Goal: Transaction & Acquisition: Purchase product/service

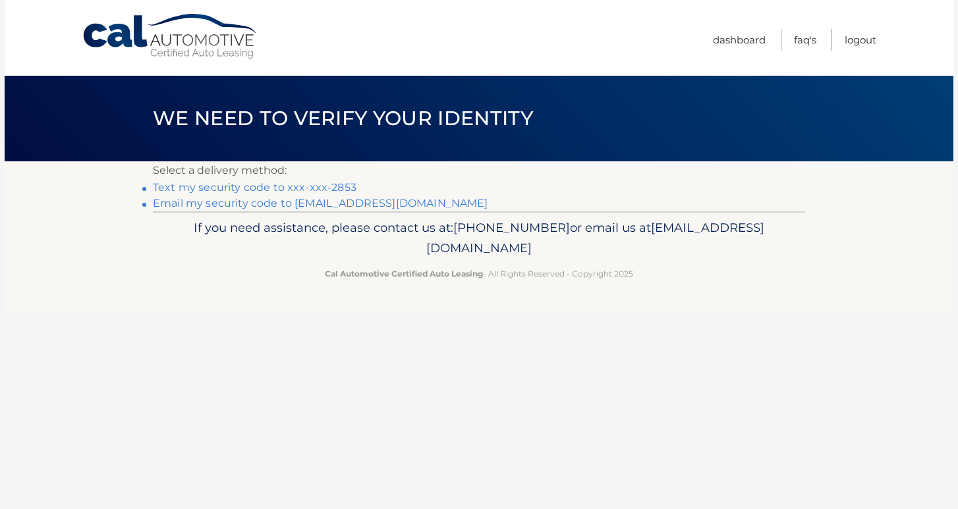
click at [186, 186] on link "Text my security code to xxx-xxx-2853" at bounding box center [255, 187] width 204 height 13
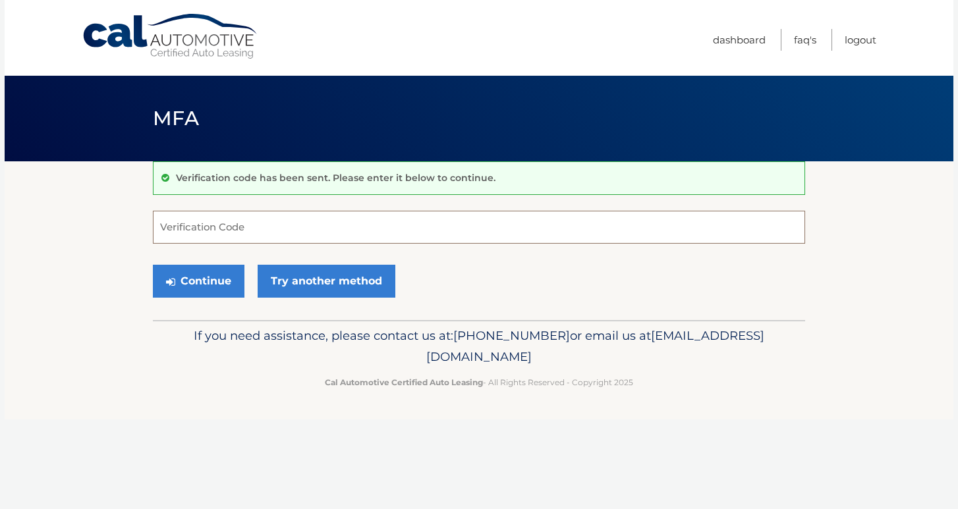
click at [193, 229] on input "Verification Code" at bounding box center [479, 227] width 652 height 33
click at [290, 233] on input "Verification Code" at bounding box center [479, 227] width 652 height 33
click at [196, 240] on input "Verification Code" at bounding box center [479, 227] width 652 height 33
click at [312, 289] on link "Try another method" at bounding box center [327, 281] width 138 height 33
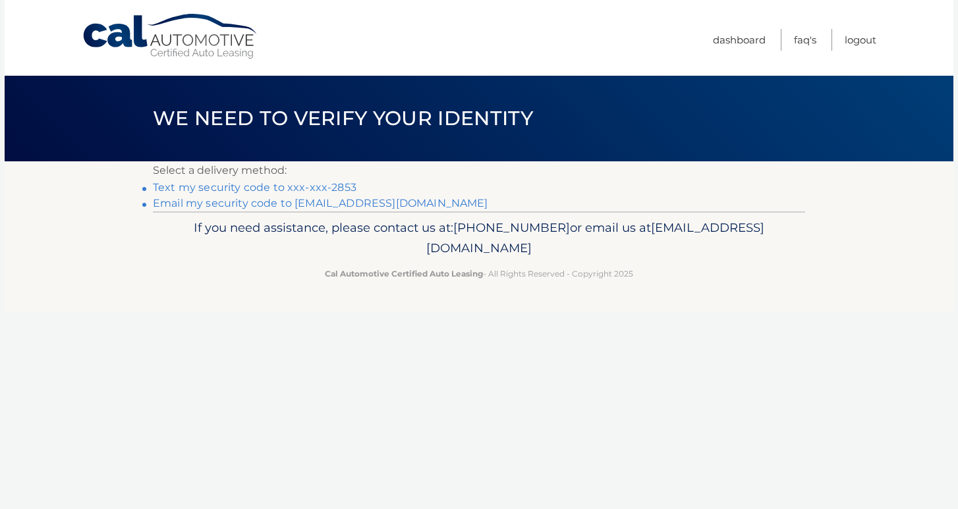
click at [296, 182] on link "Text my security code to xxx-xxx-2853" at bounding box center [255, 187] width 204 height 13
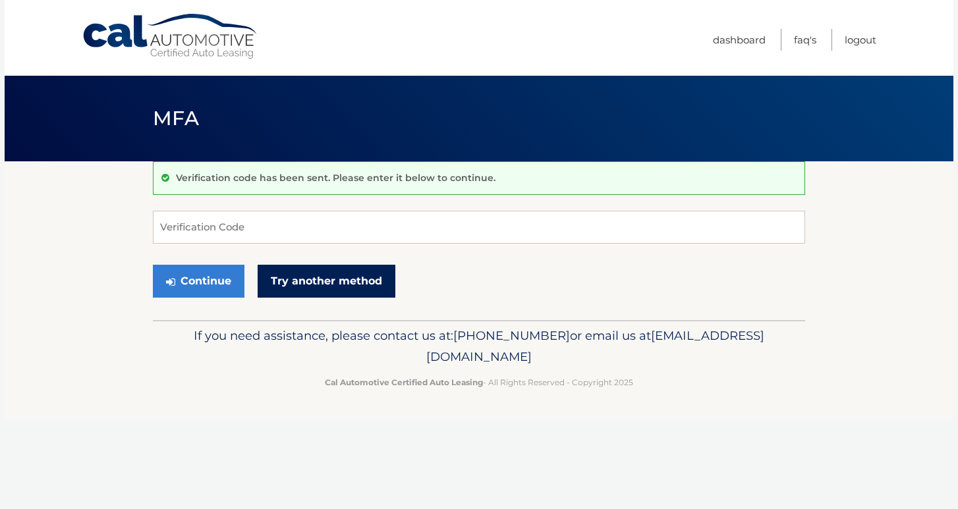
click at [317, 280] on link "Try another method" at bounding box center [327, 281] width 138 height 33
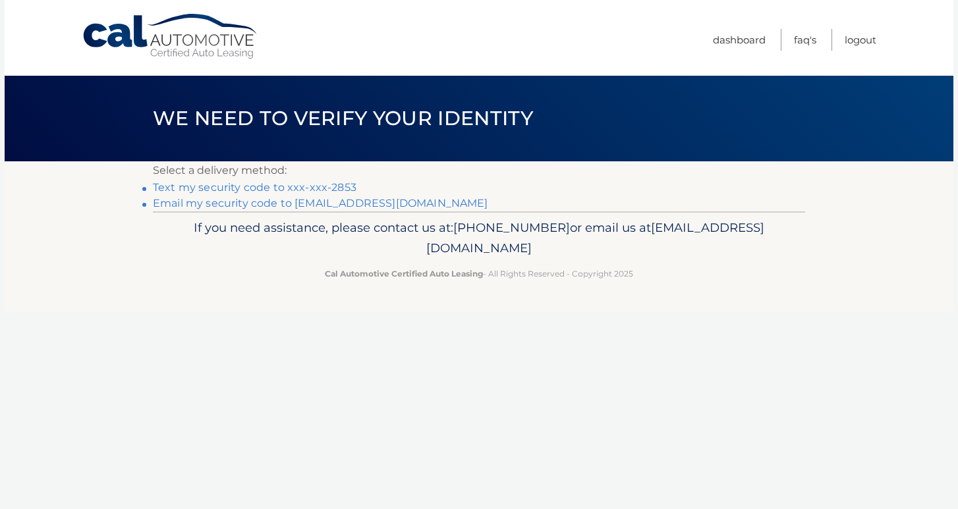
click at [265, 206] on link "Email my security code to [EMAIL_ADDRESS][DOMAIN_NAME]" at bounding box center [320, 203] width 335 height 13
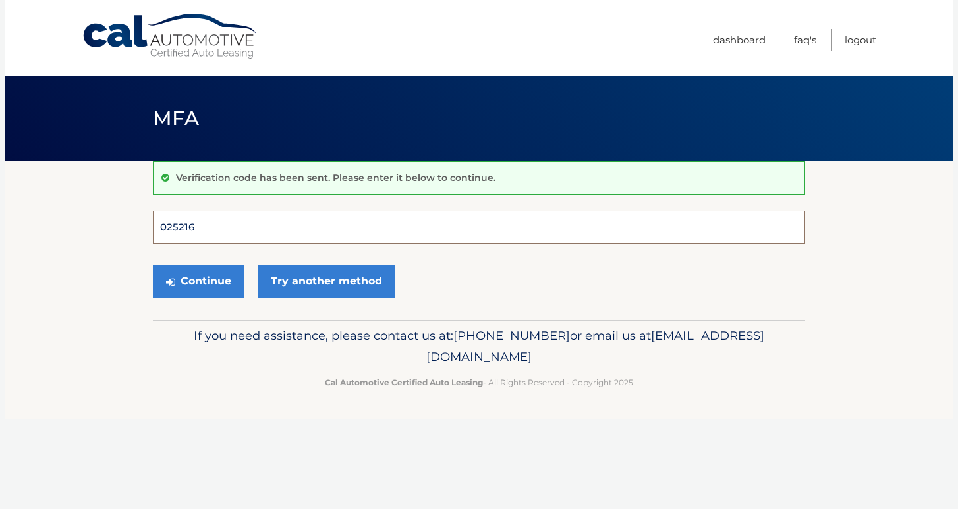
type input "025216"
click at [198, 281] on button "Continue" at bounding box center [199, 281] width 92 height 33
click at [208, 284] on button "Continue" at bounding box center [199, 281] width 92 height 33
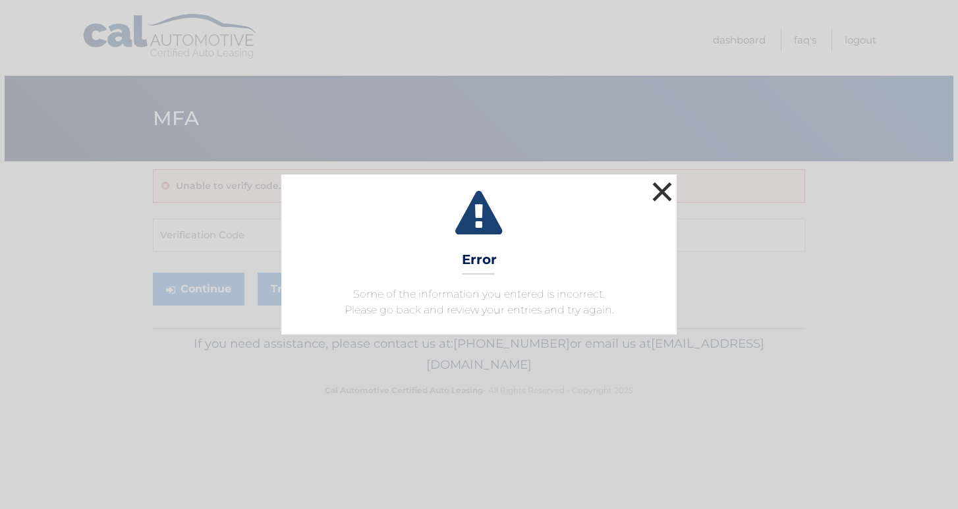
click at [661, 198] on button "×" at bounding box center [662, 192] width 26 height 26
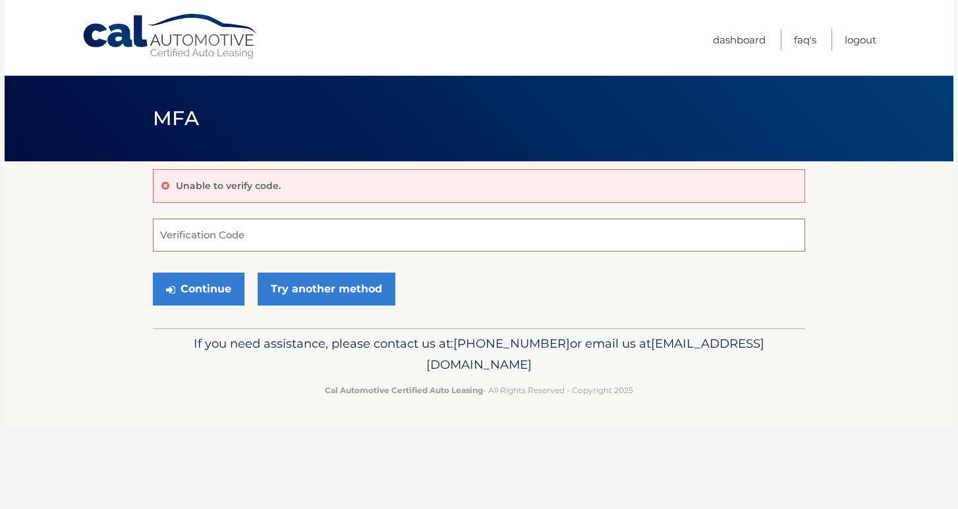
click at [204, 234] on input "Verification Code" at bounding box center [479, 235] width 652 height 33
paste input "025216"
click at [202, 284] on button "Continue" at bounding box center [199, 289] width 92 height 33
type input "025216"
click at [202, 278] on button "Continue" at bounding box center [199, 289] width 92 height 33
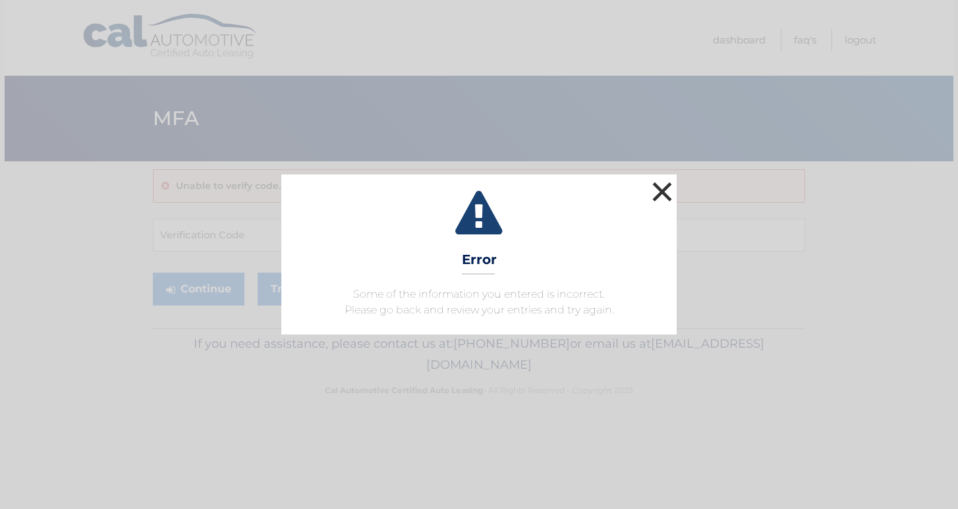
click at [654, 198] on button "×" at bounding box center [662, 192] width 26 height 26
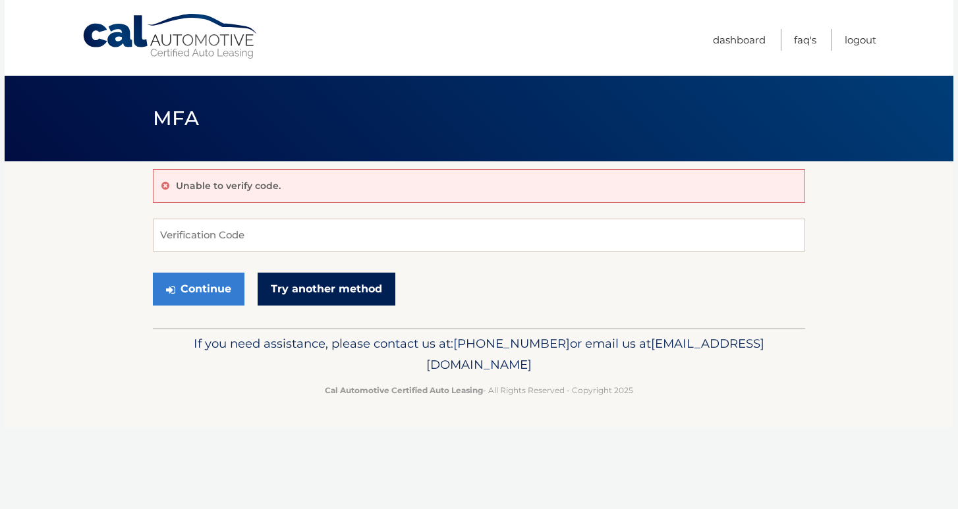
click at [319, 285] on link "Try another method" at bounding box center [327, 289] width 138 height 33
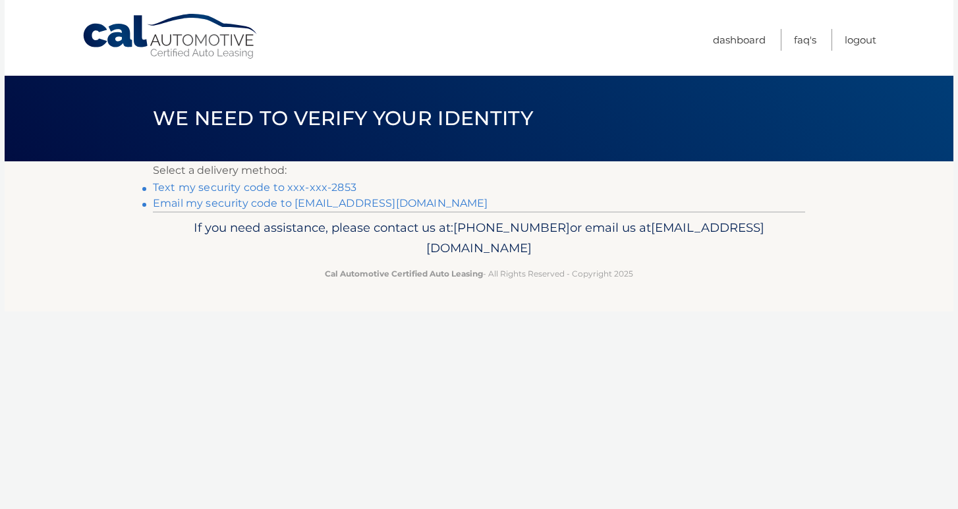
click at [260, 183] on link "Text my security code to xxx-xxx-2853" at bounding box center [255, 187] width 204 height 13
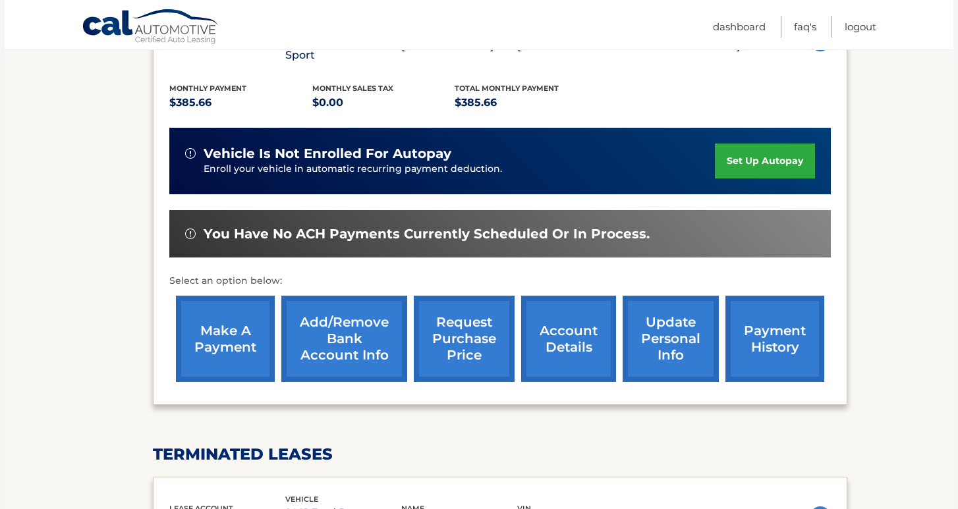
scroll to position [274, 0]
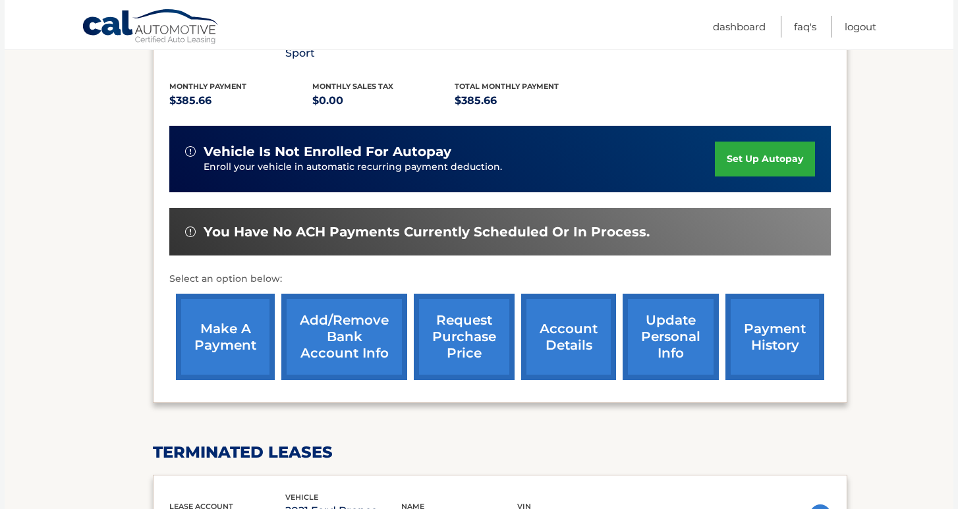
click at [215, 325] on link "make a payment" at bounding box center [225, 337] width 99 height 86
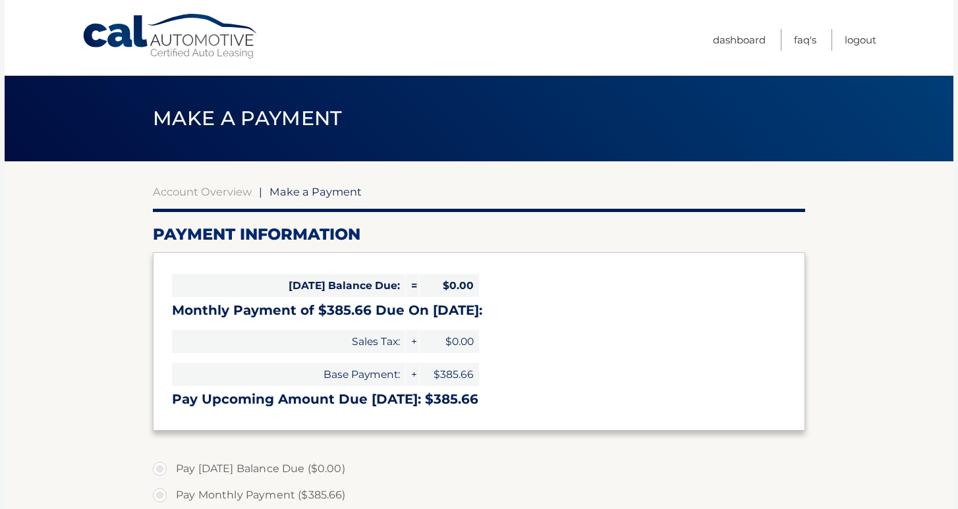
select select "YjAzMzRhYTUtMzgzZS00OWIwLTgwMjMtMmE4Y2IzMzUzYmRk"
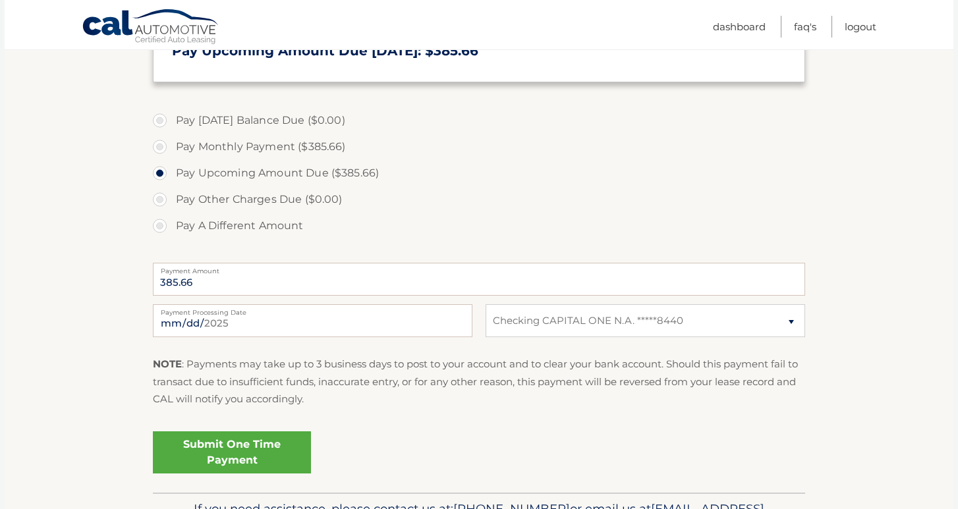
scroll to position [354, 0]
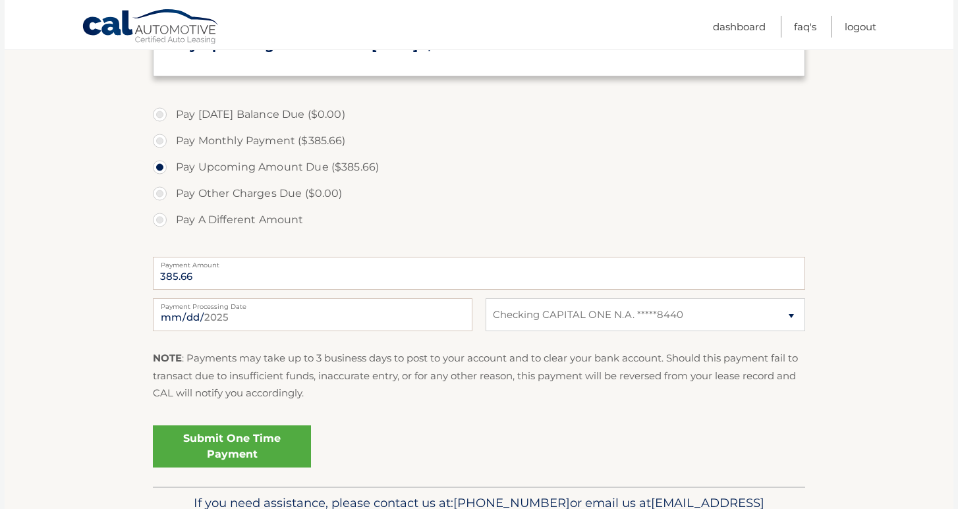
click at [234, 455] on link "Submit One Time Payment" at bounding box center [232, 447] width 158 height 42
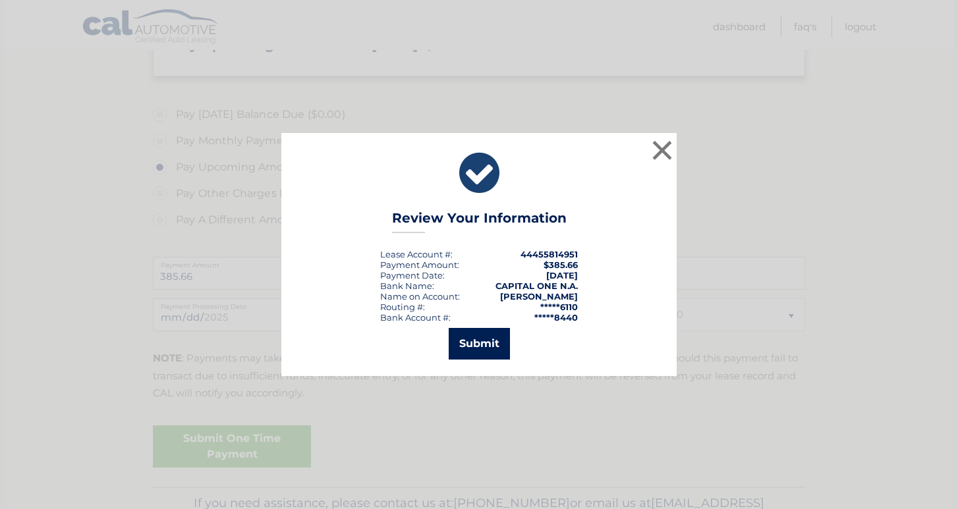
click at [491, 339] on button "Submit" at bounding box center [479, 344] width 61 height 32
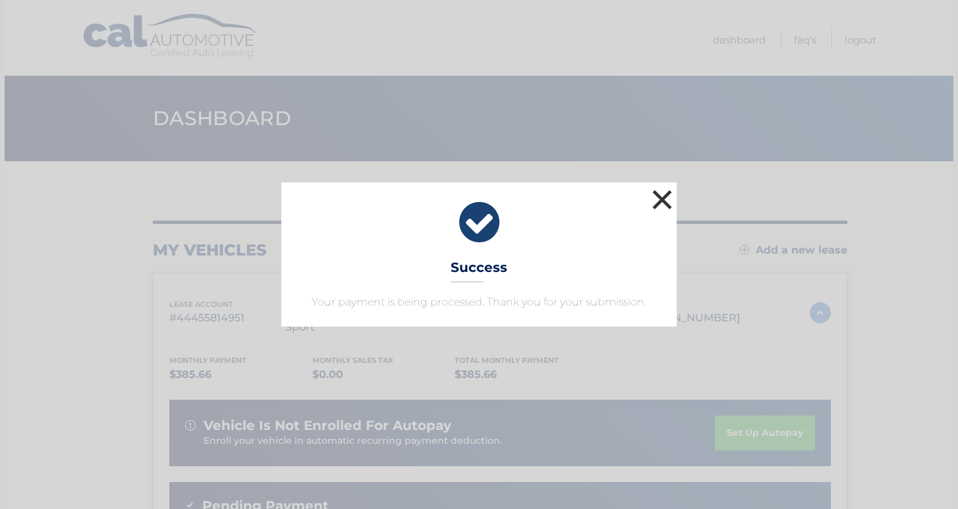
click at [663, 203] on button "×" at bounding box center [662, 199] width 26 height 26
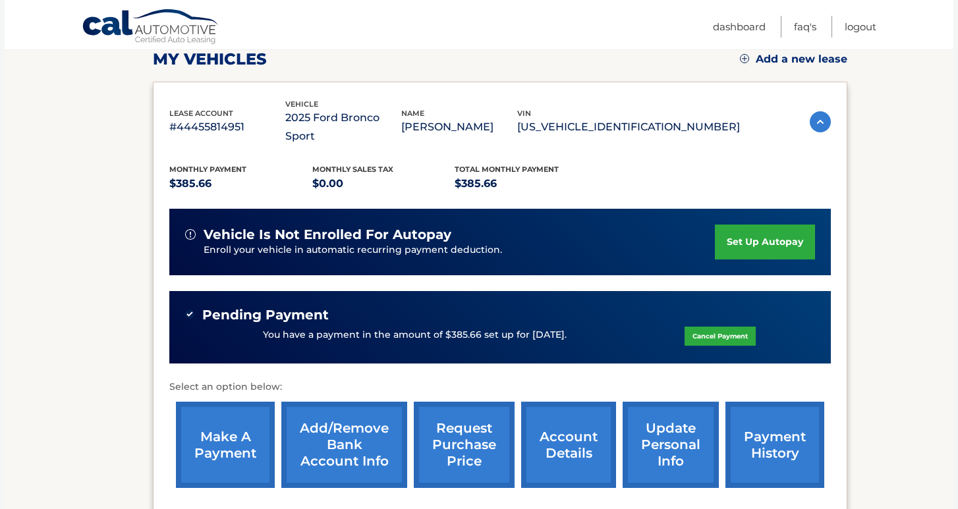
scroll to position [192, 0]
